Goal: Find specific page/section: Find specific page/section

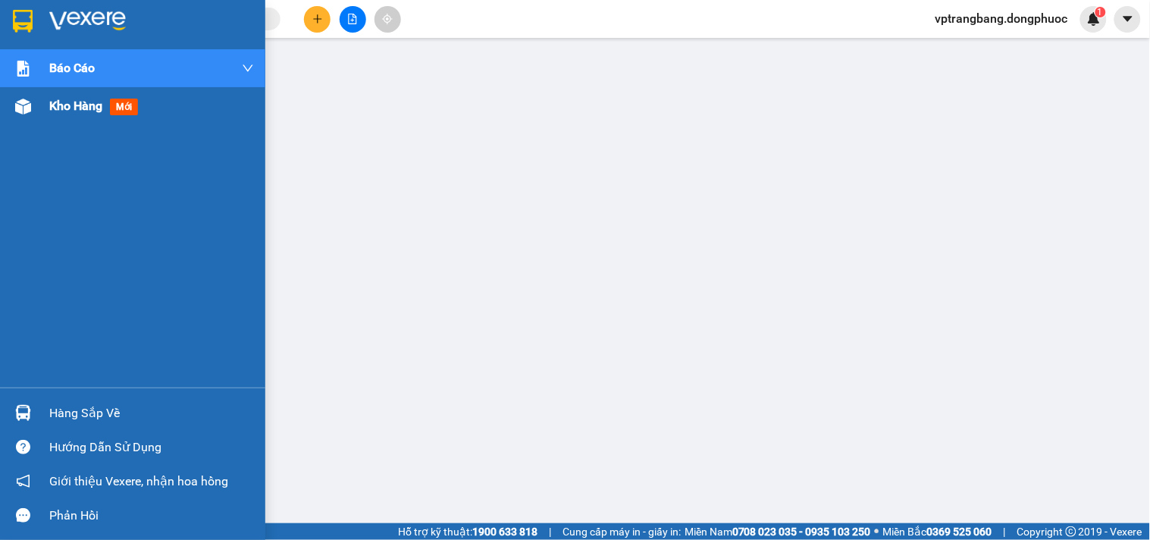
click at [61, 108] on span "Kho hàng" at bounding box center [75, 106] width 53 height 14
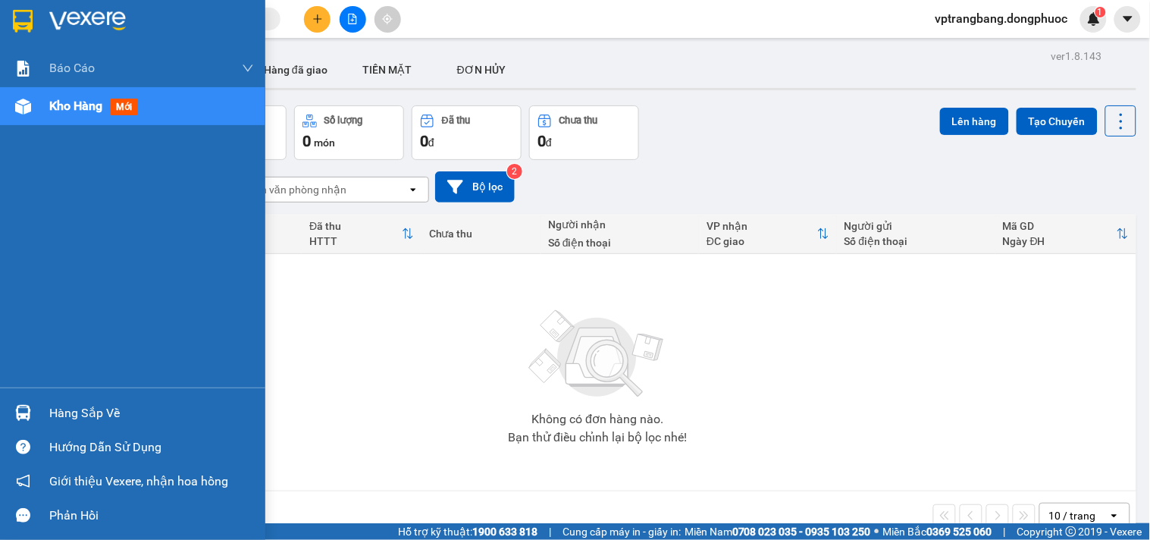
click at [40, 417] on div "Hàng sắp về" at bounding box center [132, 413] width 265 height 34
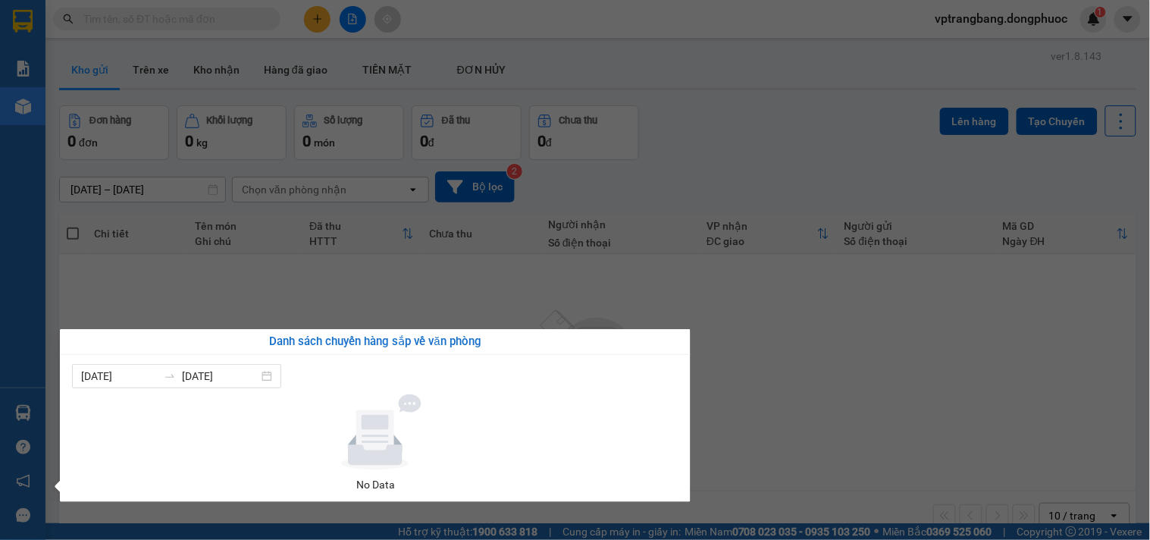
click at [766, 354] on section "Kết quả tìm kiếm ( 0 ) Bộ lọc No Data vptrangbang.dongphuoc 1 Báo cáo Mẫu 1: Bá…" at bounding box center [575, 270] width 1150 height 540
